Goal: Understand process/instructions: Learn how to perform a task or action

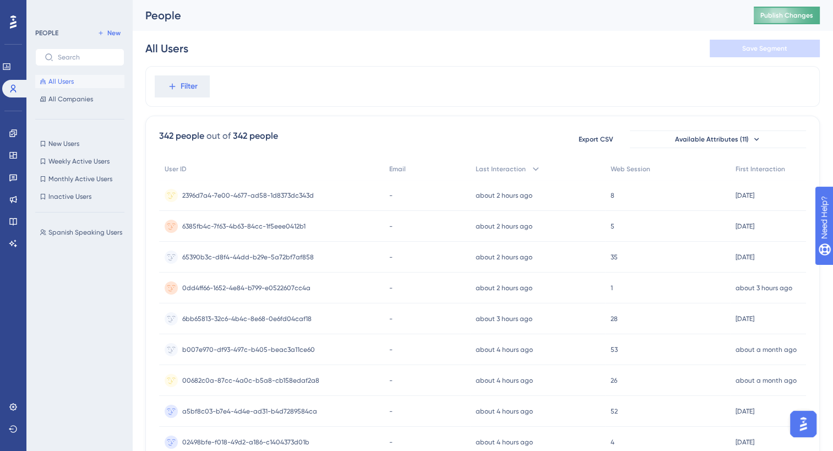
click at [775, 19] on span "Publish Changes" at bounding box center [786, 15] width 53 height 9
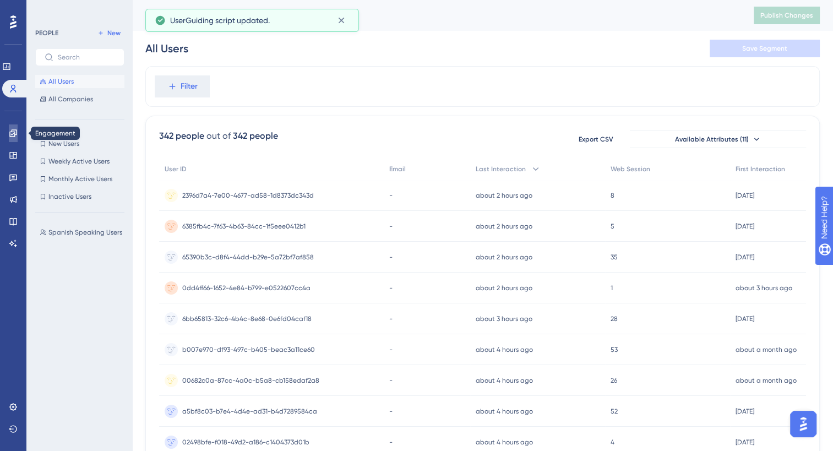
click at [12, 136] on icon at bounding box center [12, 132] width 7 height 7
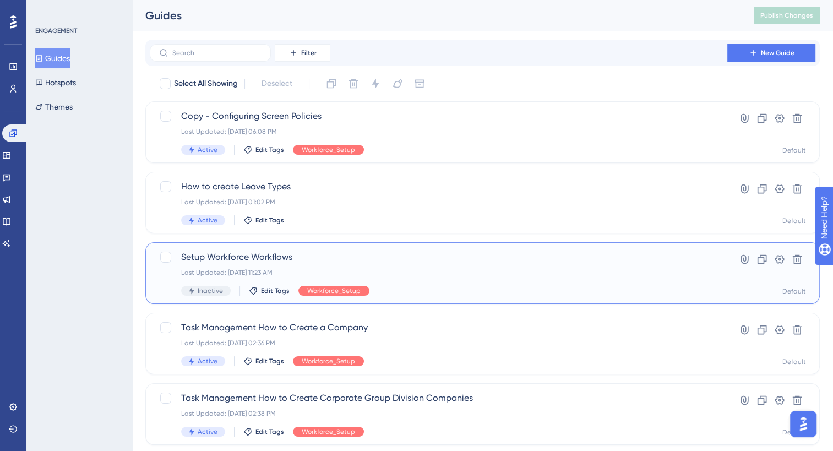
click at [266, 263] on span "Setup Workforce Workflows" at bounding box center [438, 256] width 515 height 13
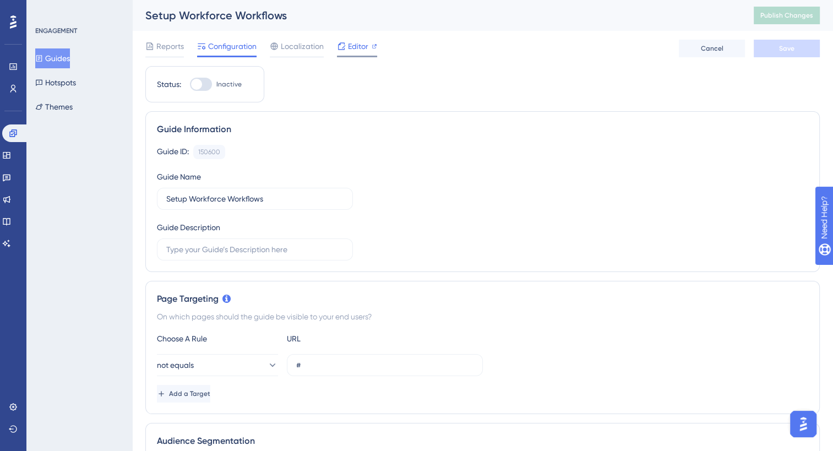
click at [345, 49] on icon at bounding box center [341, 46] width 9 height 9
